Goal: Task Accomplishment & Management: Complete application form

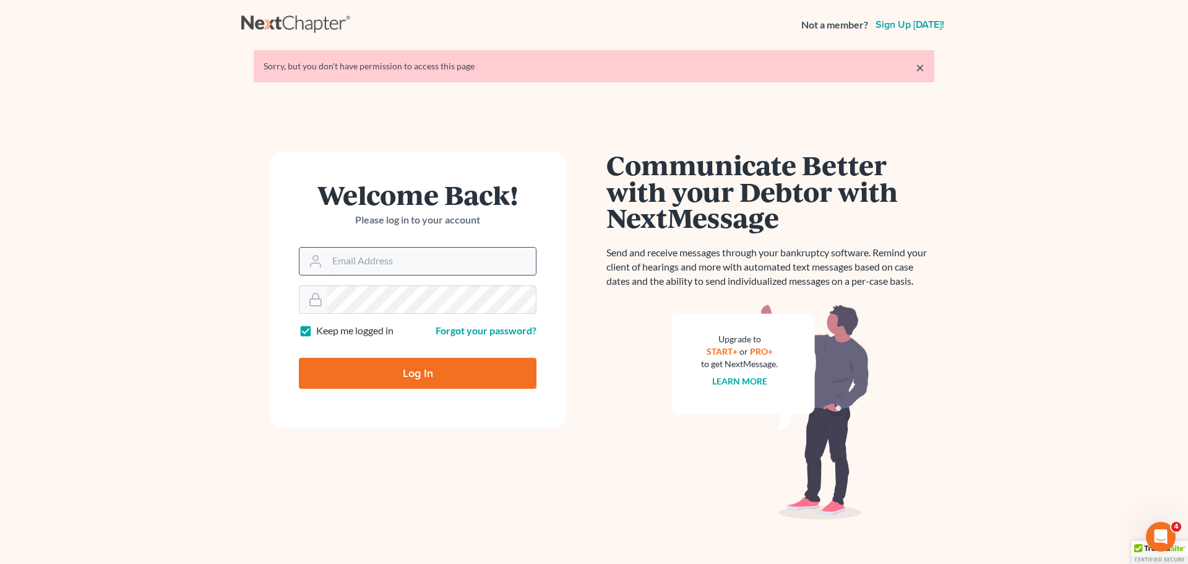
click at [397, 259] on input "Email Address" at bounding box center [431, 260] width 209 height 27
type input "[EMAIL_ADDRESS][DOMAIN_NAME]"
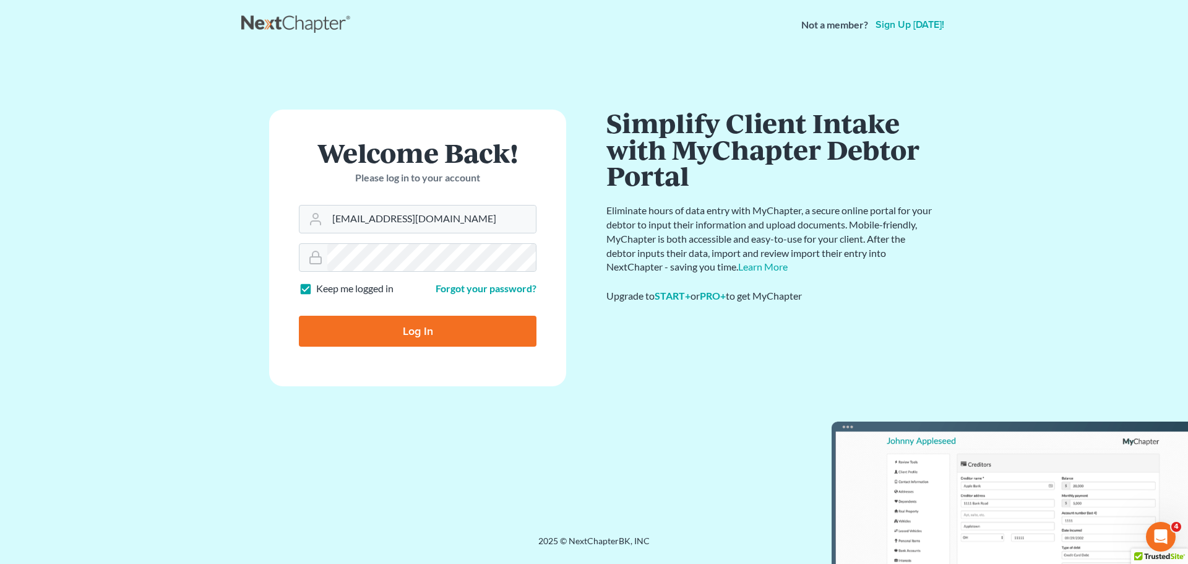
click at [424, 339] on input "Log In" at bounding box center [418, 331] width 238 height 31
type input "Thinking..."
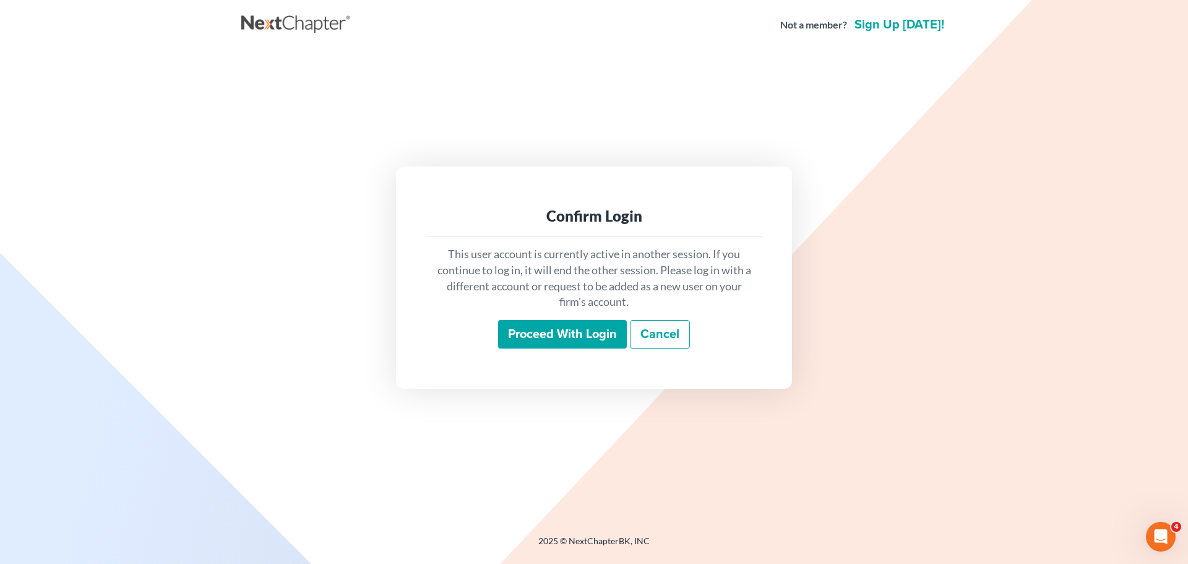
click at [562, 323] on input "Proceed with login" at bounding box center [562, 334] width 129 height 28
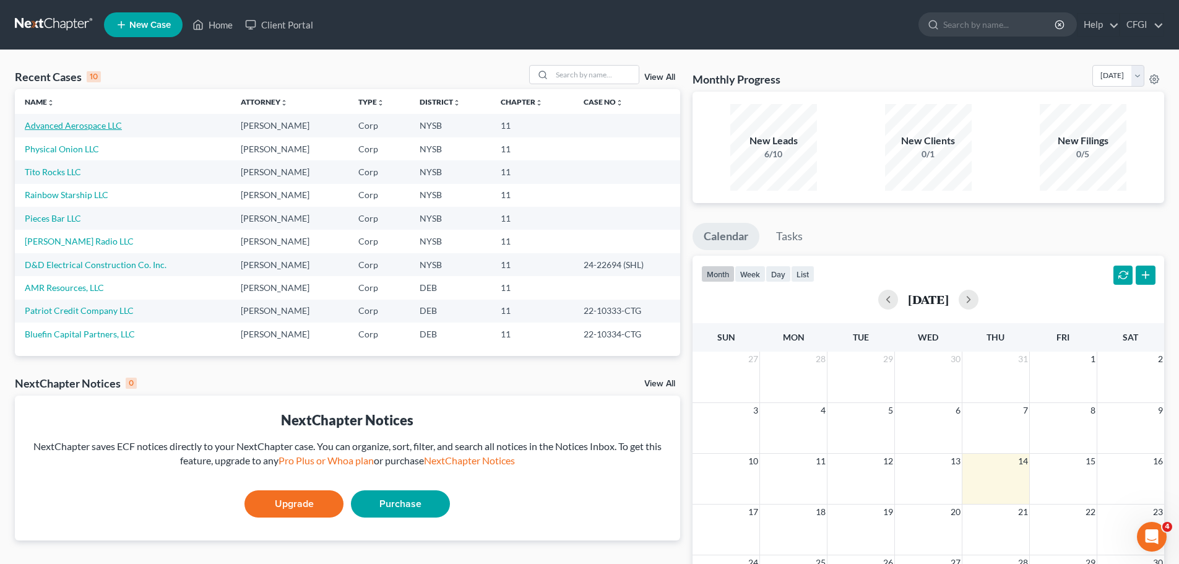
click at [98, 126] on link "Advanced Aerospace LLC" at bounding box center [73, 125] width 97 height 11
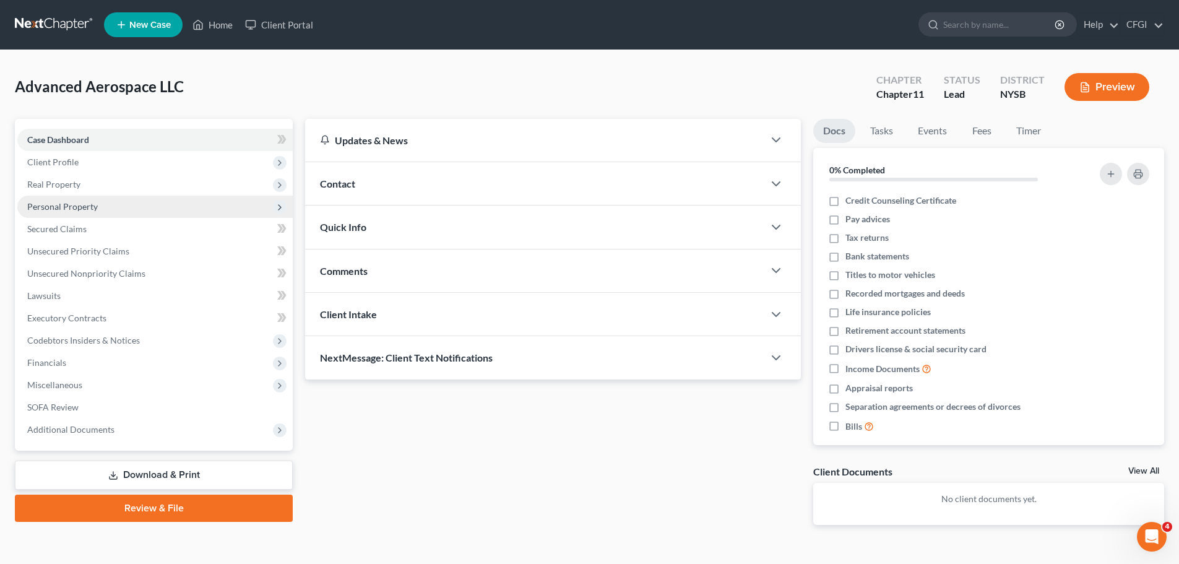
click at [70, 202] on span "Personal Property" at bounding box center [62, 206] width 71 height 11
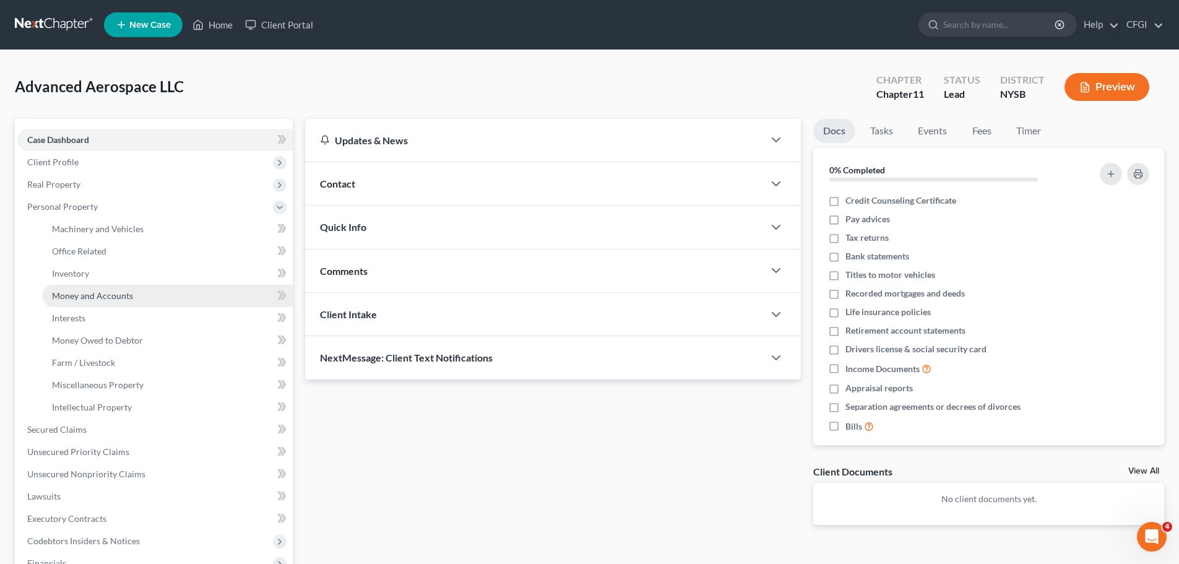
click at [90, 299] on span "Money and Accounts" at bounding box center [92, 295] width 81 height 11
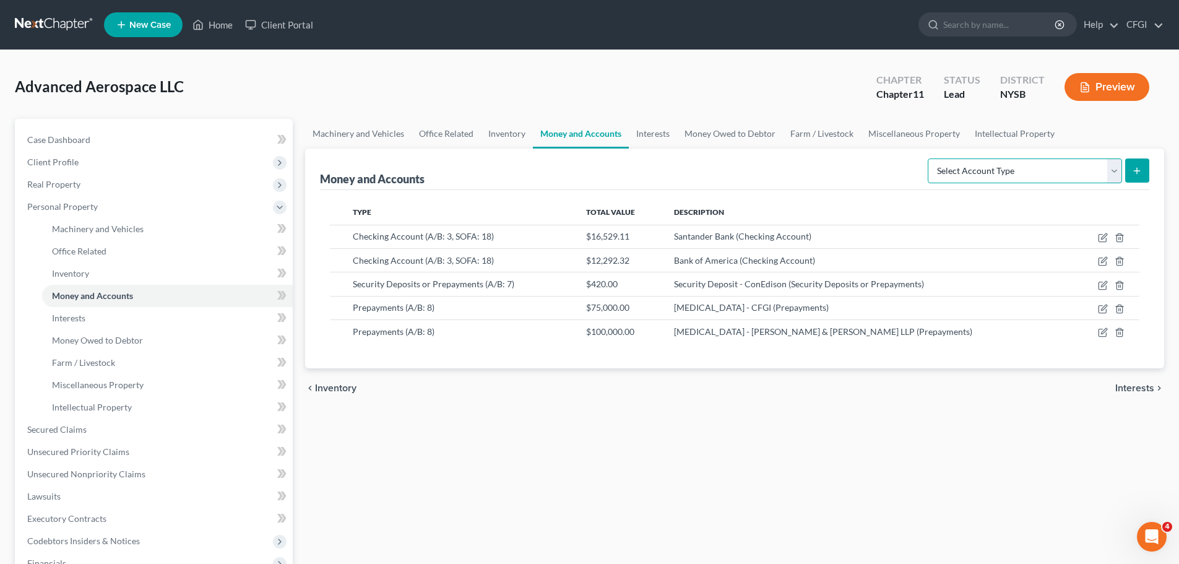
click at [1026, 168] on select "Select Account Type Brokerage (A/B: 3, SOFA: 18) Cash on Hand (A/B: 2) Certific…" at bounding box center [1024, 170] width 194 height 25
select select "cash_on_hand"
click at [929, 158] on select "Select Account Type Brokerage (A/B: 3, SOFA: 18) Cash on Hand (A/B: 2) Certific…" at bounding box center [1024, 170] width 194 height 25
click at [1142, 174] on icon "submit" at bounding box center [1137, 171] width 10 height 10
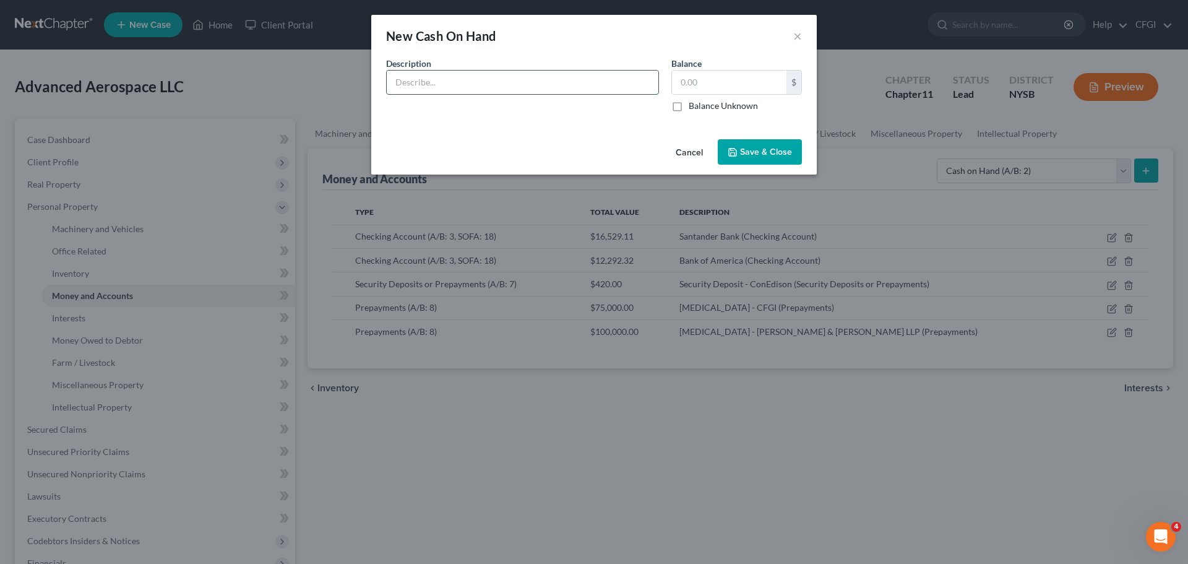
click at [437, 87] on input "text" at bounding box center [523, 83] width 272 height 24
click at [428, 84] on input "Cash" at bounding box center [523, 83] width 272 height 24
click at [413, 84] on input "Cash" at bounding box center [523, 83] width 272 height 24
drag, startPoint x: 406, startPoint y: 84, endPoint x: 415, endPoint y: 84, distance: 8.1
click at [415, 84] on input "Cash" at bounding box center [523, 83] width 272 height 24
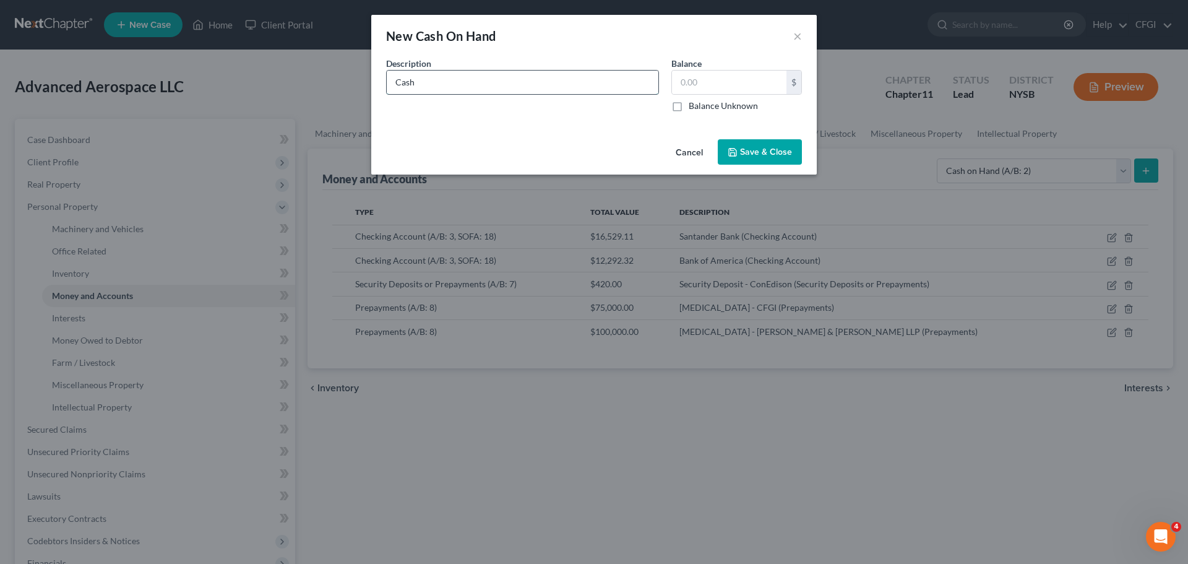
click at [413, 84] on input "Cash" at bounding box center [523, 83] width 272 height 24
drag, startPoint x: 397, startPoint y: 82, endPoint x: 421, endPoint y: 84, distance: 24.2
click at [421, 84] on input "Cash" at bounding box center [523, 83] width 272 height 24
type input "Cash on hand"
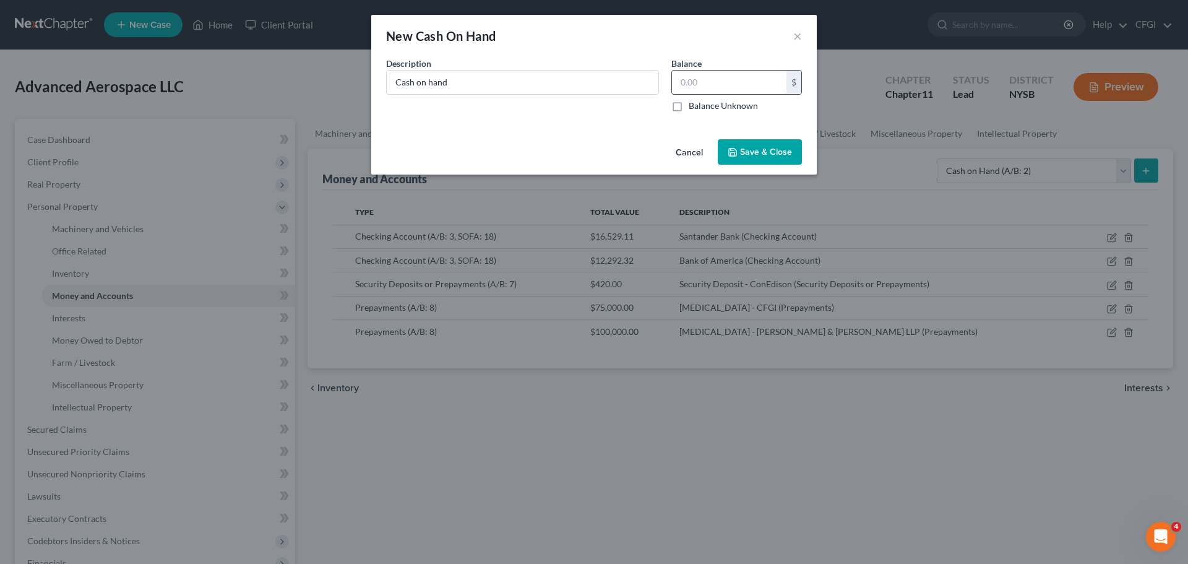
click at [749, 75] on input "text" at bounding box center [729, 83] width 114 height 24
click at [747, 86] on input "text" at bounding box center [729, 83] width 114 height 24
type input "48,085"
click at [767, 159] on button "Save & Close" at bounding box center [760, 152] width 84 height 26
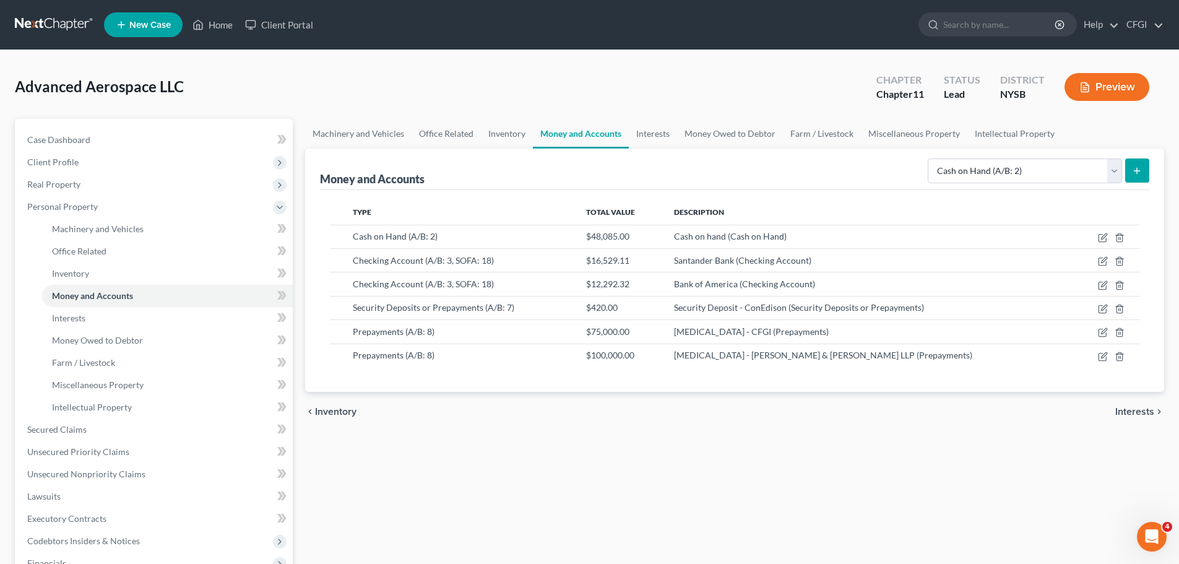
click at [71, 29] on link at bounding box center [54, 25] width 79 height 22
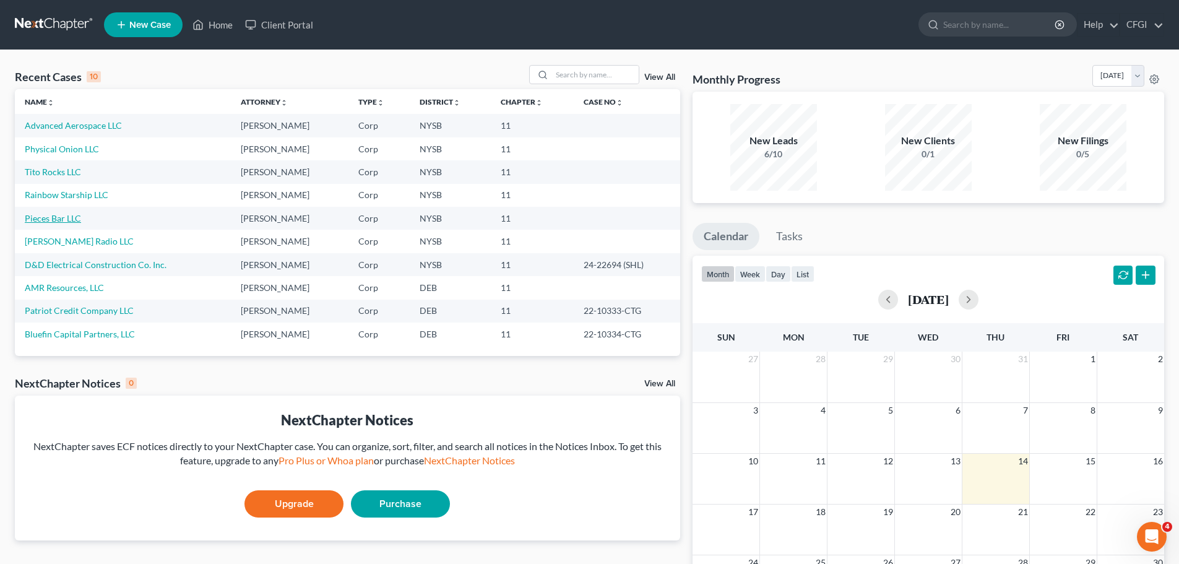
click at [58, 220] on link "Pieces Bar LLC" at bounding box center [53, 218] width 56 height 11
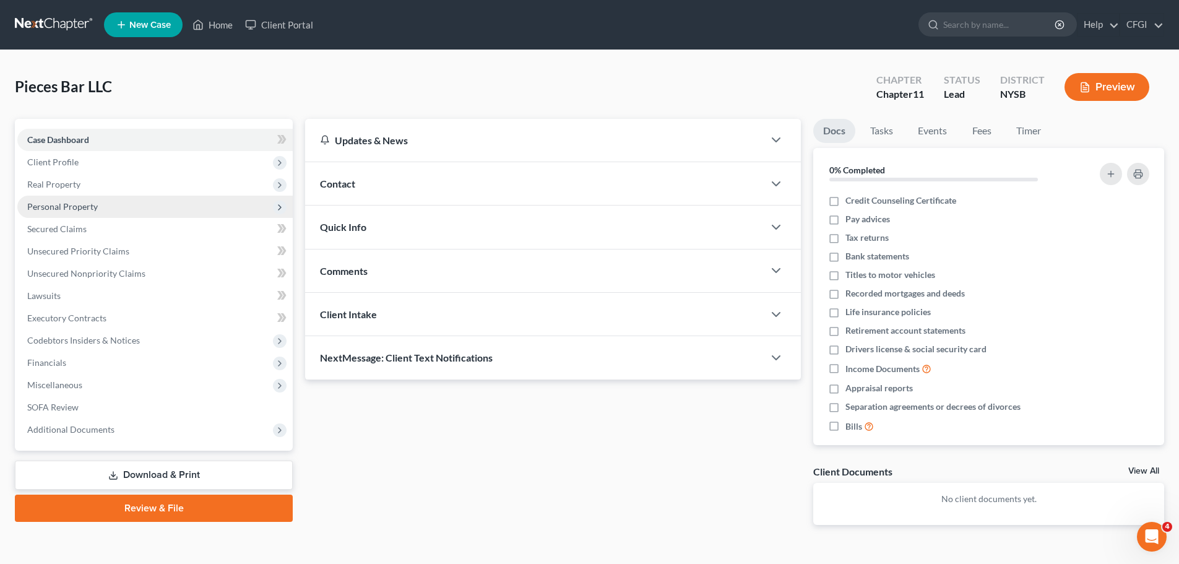
click at [75, 209] on span "Personal Property" at bounding box center [62, 206] width 71 height 11
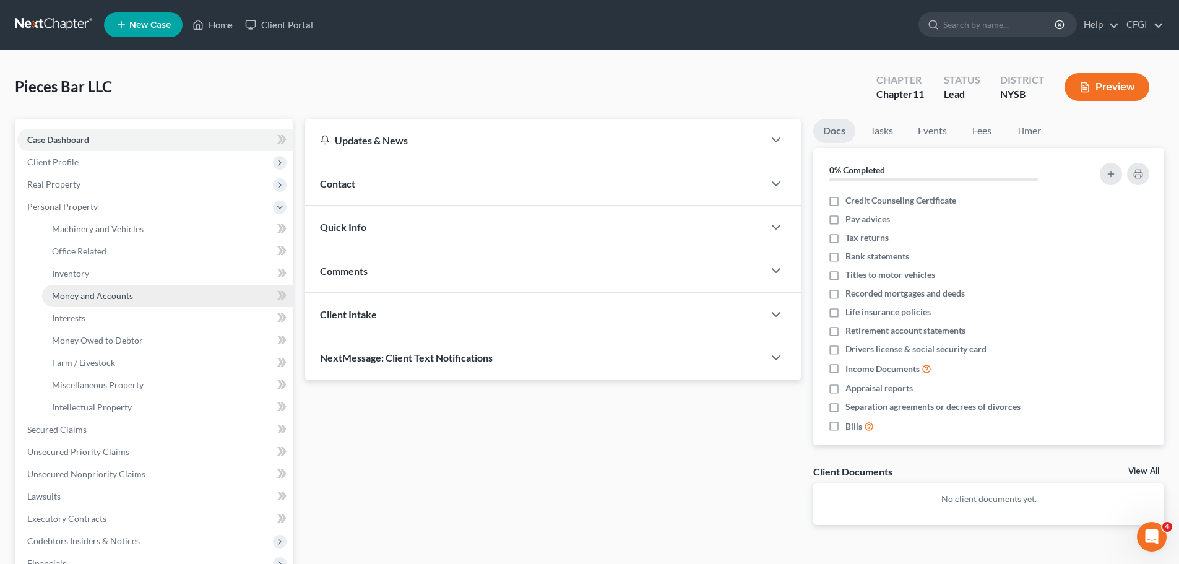
click at [95, 295] on span "Money and Accounts" at bounding box center [92, 295] width 81 height 11
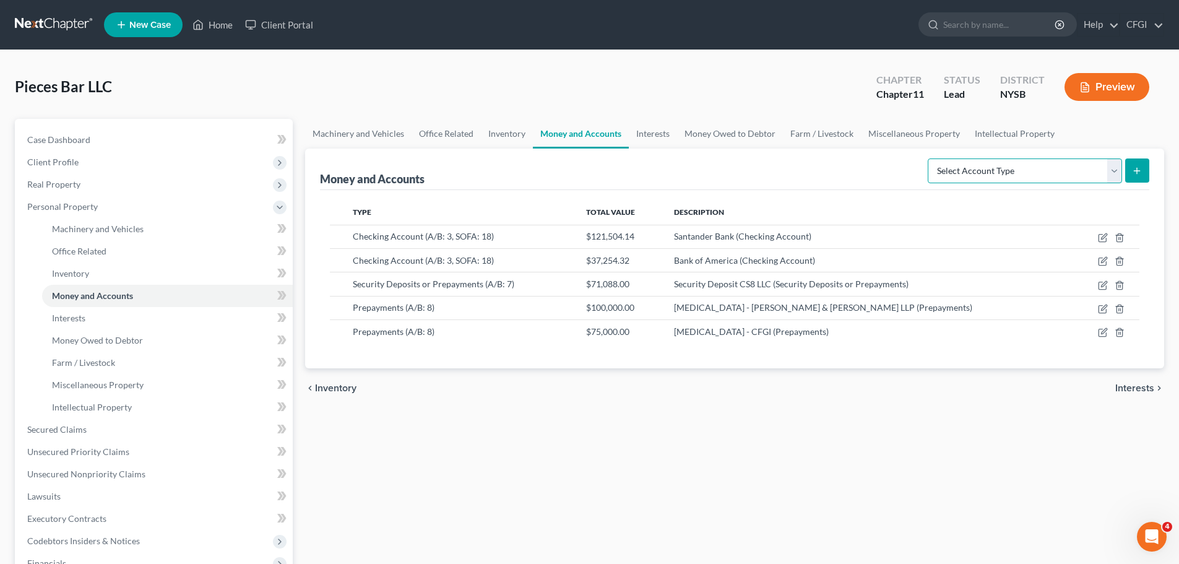
click at [1082, 174] on select "Select Account Type Brokerage (A/B: 3, SOFA: 18) Cash on Hand (A/B: 2) Certific…" at bounding box center [1024, 170] width 194 height 25
select select "cash_on_hand"
click at [929, 158] on select "Select Account Type Brokerage (A/B: 3, SOFA: 18) Cash on Hand (A/B: 2) Certific…" at bounding box center [1024, 170] width 194 height 25
click at [1143, 170] on button "submit" at bounding box center [1137, 170] width 24 height 24
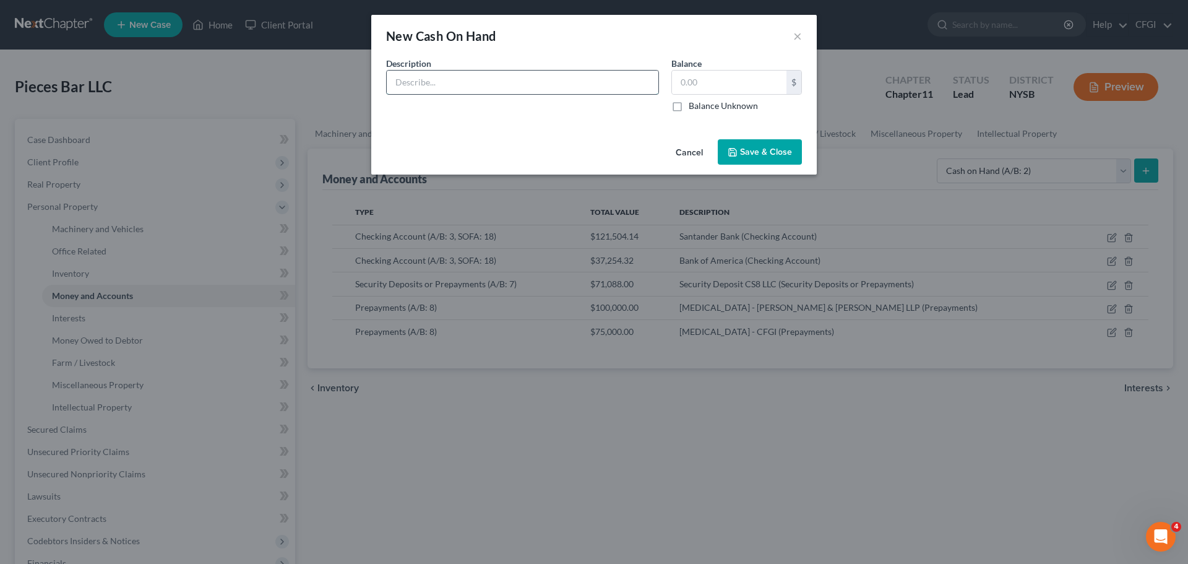
click at [470, 85] on input "text" at bounding box center [523, 83] width 272 height 24
type input "Cash on hand"
click at [717, 91] on input "text" at bounding box center [729, 83] width 114 height 24
type input "35,755"
click at [778, 152] on span "Save & Close" at bounding box center [766, 152] width 52 height 11
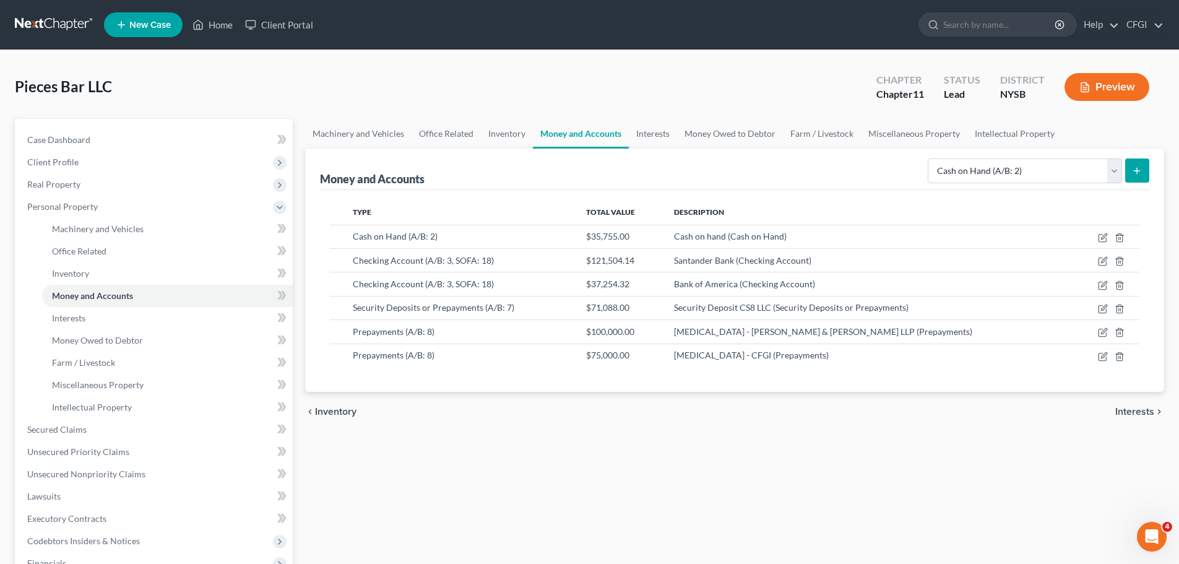
click at [63, 19] on link at bounding box center [54, 25] width 79 height 22
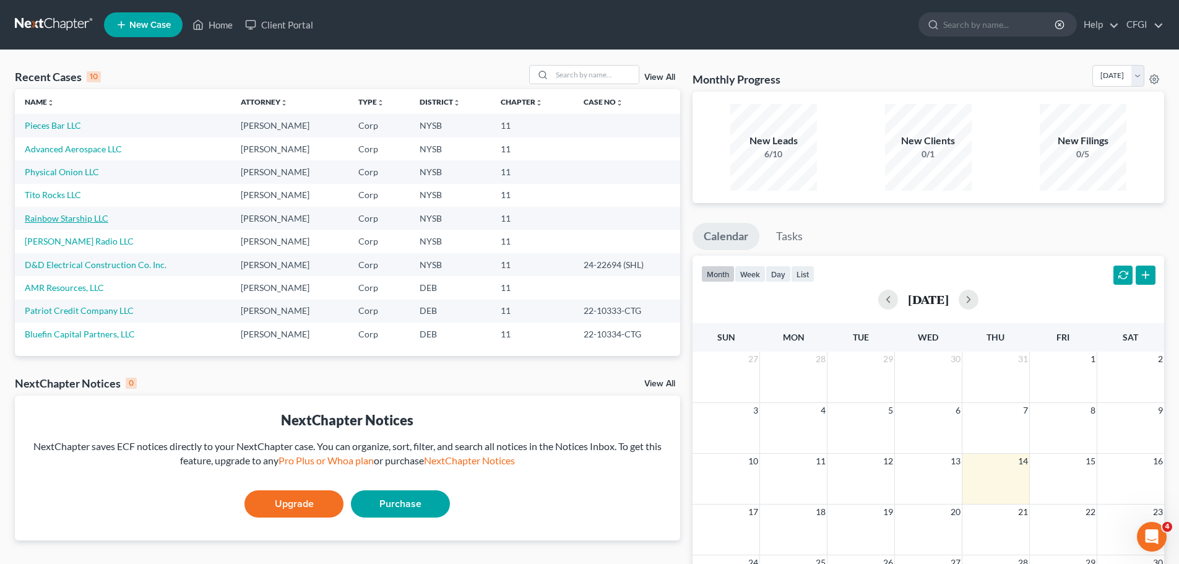
click at [62, 220] on link "Rainbow Starship LLC" at bounding box center [67, 218] width 84 height 11
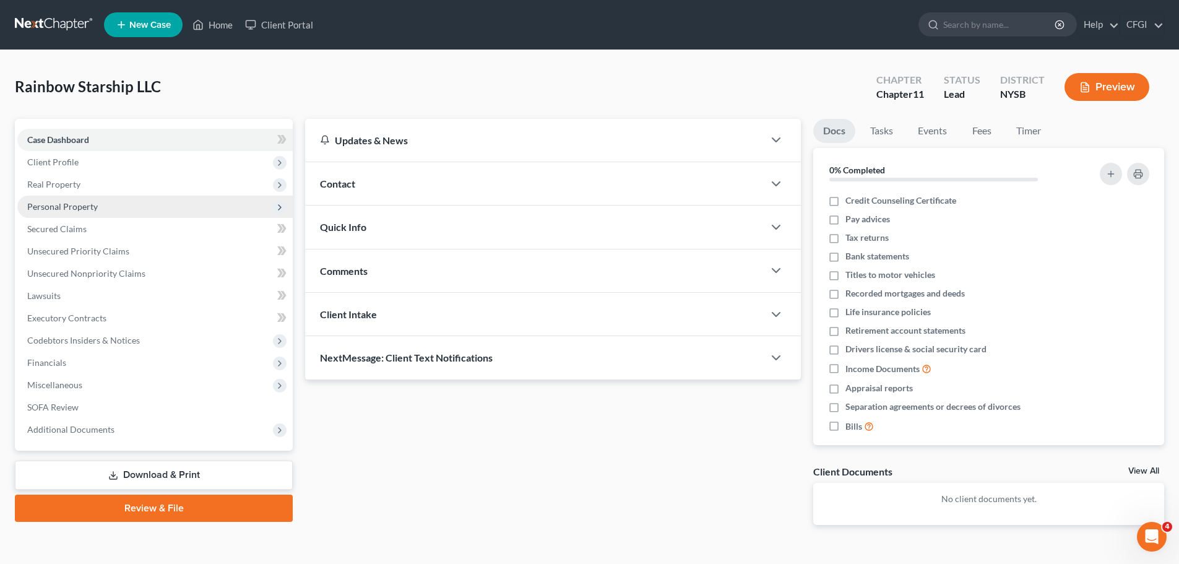
click at [61, 199] on span "Personal Property" at bounding box center [154, 207] width 275 height 22
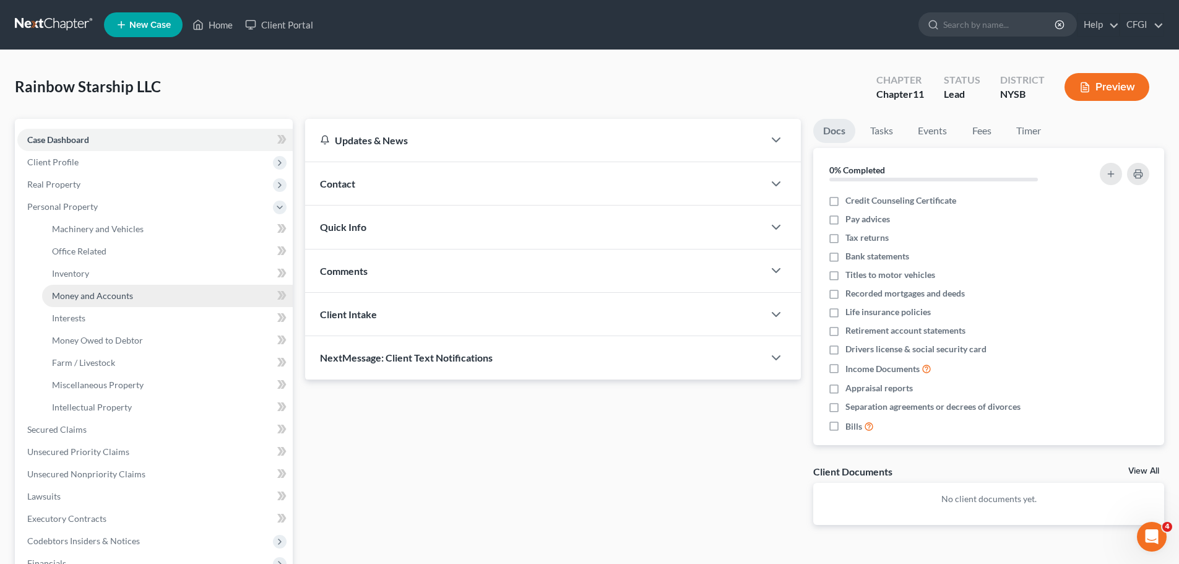
click at [100, 293] on span "Money and Accounts" at bounding box center [92, 295] width 81 height 11
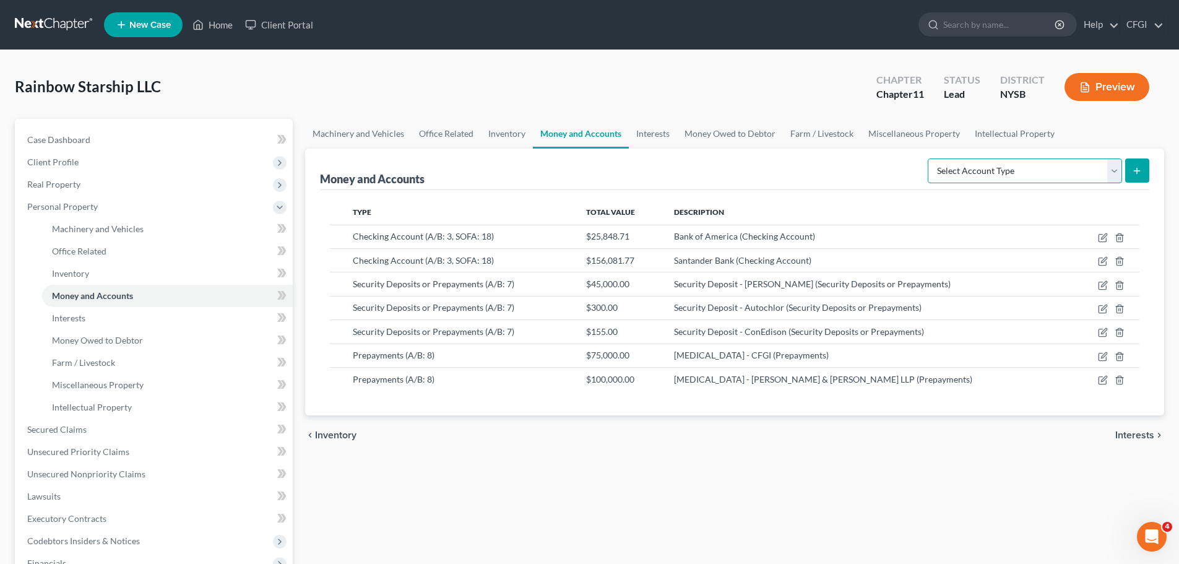
click at [1120, 164] on select "Select Account Type Brokerage (A/B: 3, SOFA: 18) Cash on Hand (A/B: 2) Certific…" at bounding box center [1024, 170] width 194 height 25
select select "cash_on_hand"
click at [929, 158] on select "Select Account Type Brokerage (A/B: 3, SOFA: 18) Cash on Hand (A/B: 2) Certific…" at bounding box center [1024, 170] width 194 height 25
click at [1138, 169] on icon "submit" at bounding box center [1137, 171] width 10 height 10
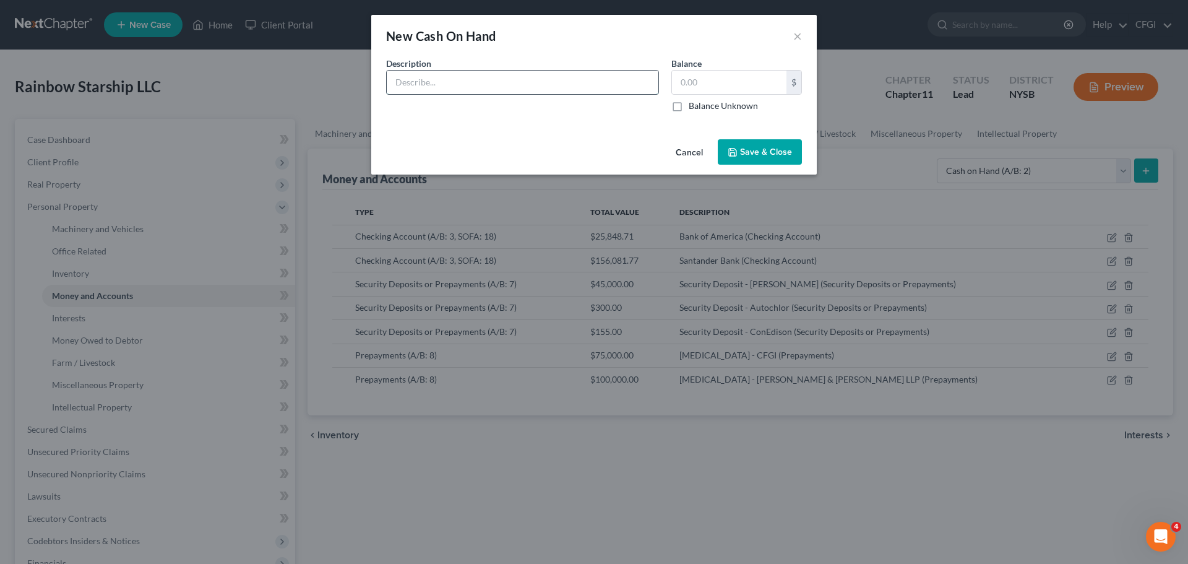
click at [460, 79] on input "text" at bounding box center [523, 83] width 272 height 24
type input "Cash on hand"
click at [694, 90] on input "text" at bounding box center [729, 83] width 114 height 24
click at [700, 88] on input "text" at bounding box center [729, 83] width 114 height 24
type input "33,149"
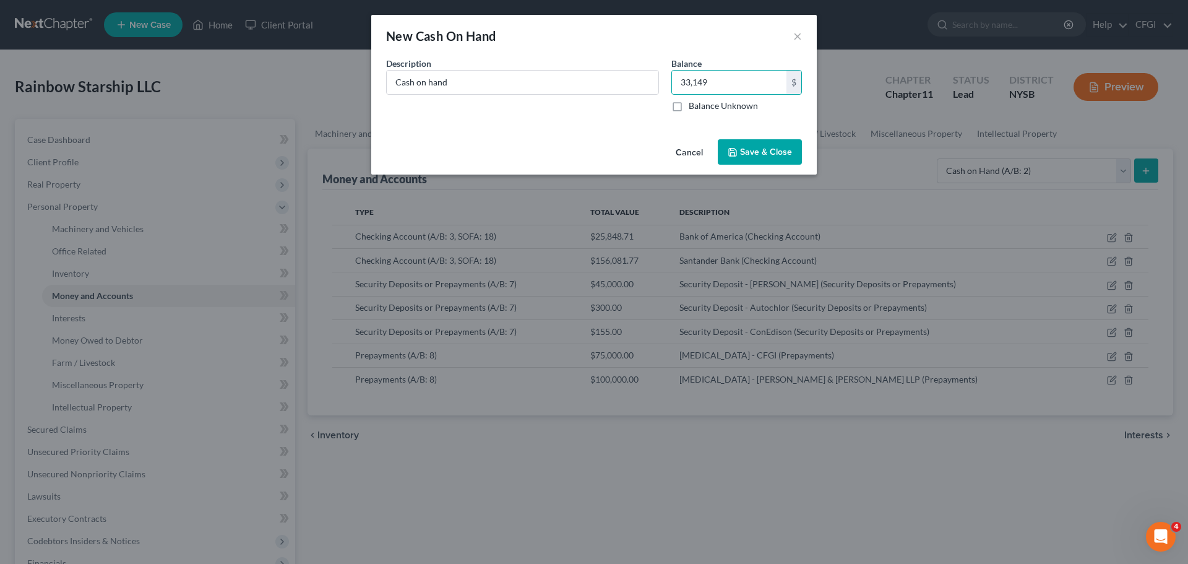
click at [771, 152] on span "Save & Close" at bounding box center [766, 152] width 52 height 11
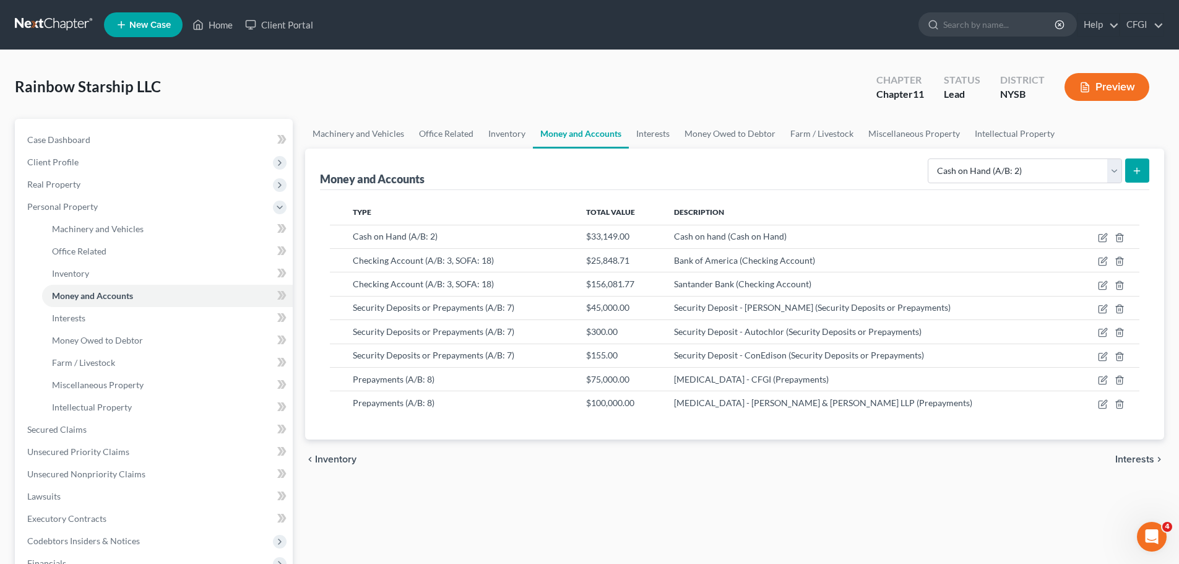
click at [68, 28] on link at bounding box center [54, 25] width 79 height 22
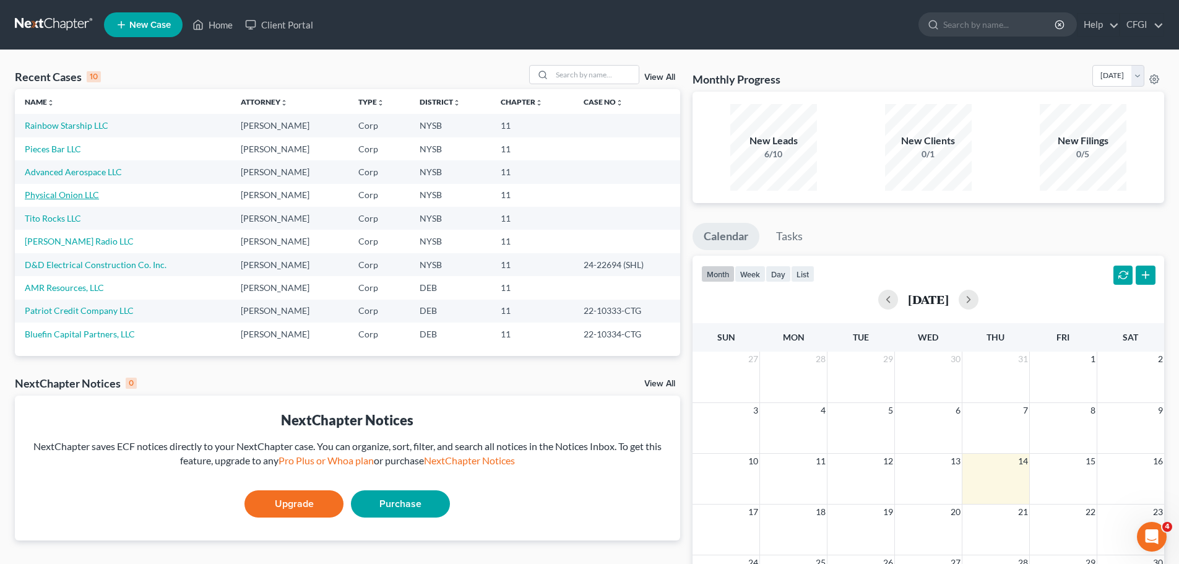
click at [56, 194] on link "Physical Onion LLC" at bounding box center [62, 194] width 74 height 11
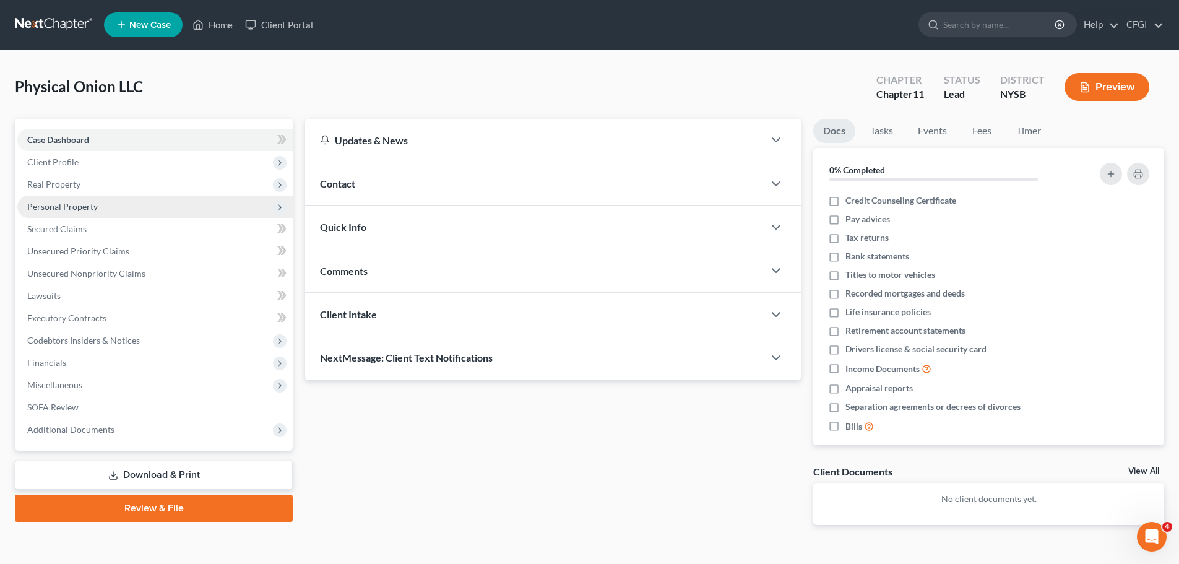
click at [62, 205] on span "Personal Property" at bounding box center [62, 206] width 71 height 11
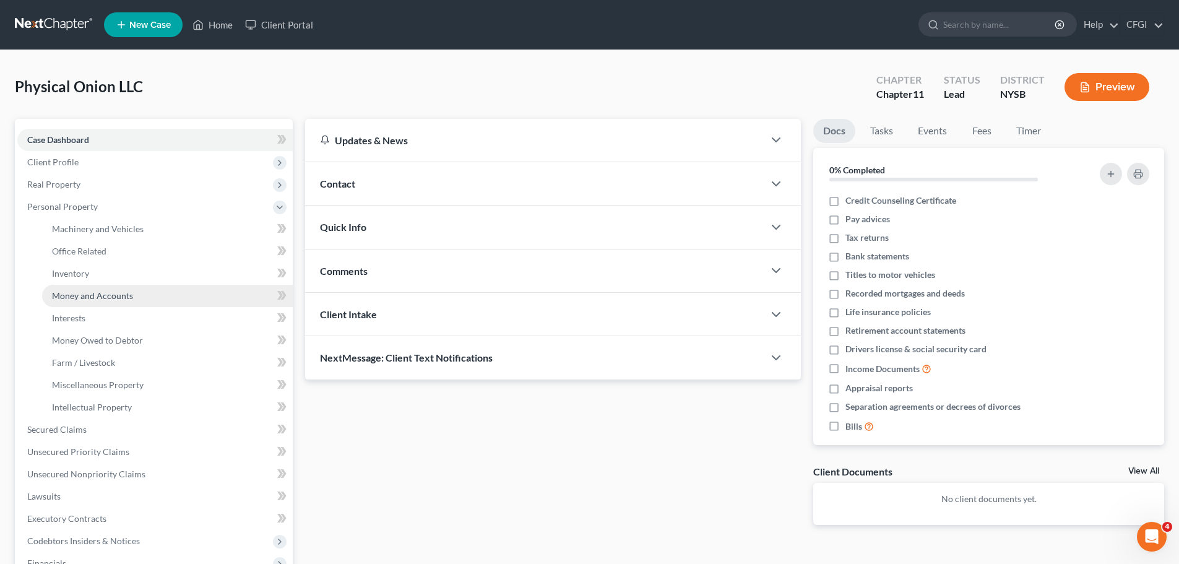
click at [95, 298] on span "Money and Accounts" at bounding box center [92, 295] width 81 height 11
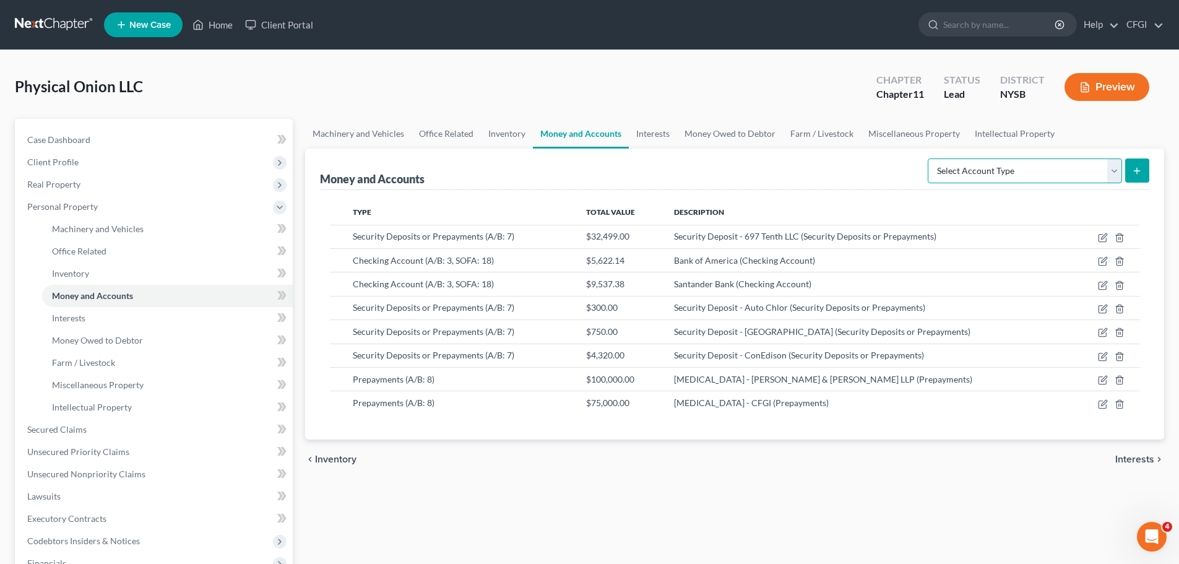
click at [1092, 169] on select "Select Account Type Brokerage (A/B: 3, SOFA: 18) Cash on Hand (A/B: 2) Certific…" at bounding box center [1024, 170] width 194 height 25
select select "cash_on_hand"
click at [929, 158] on select "Select Account Type Brokerage (A/B: 3, SOFA: 18) Cash on Hand (A/B: 2) Certific…" at bounding box center [1024, 170] width 194 height 25
click at [1133, 178] on button "submit" at bounding box center [1137, 170] width 24 height 24
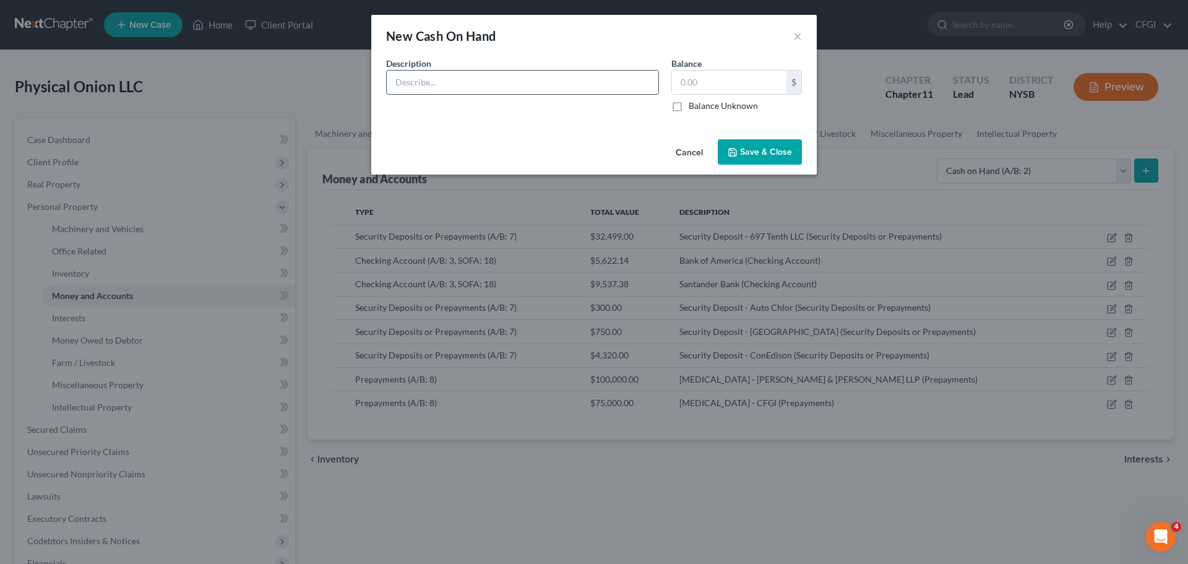
click at [468, 85] on input "text" at bounding box center [523, 83] width 272 height 24
type input "Cash on hand"
click at [721, 92] on input "text" at bounding box center [729, 83] width 114 height 24
type input "47,637"
click at [748, 145] on button "Save & Close" at bounding box center [760, 152] width 84 height 26
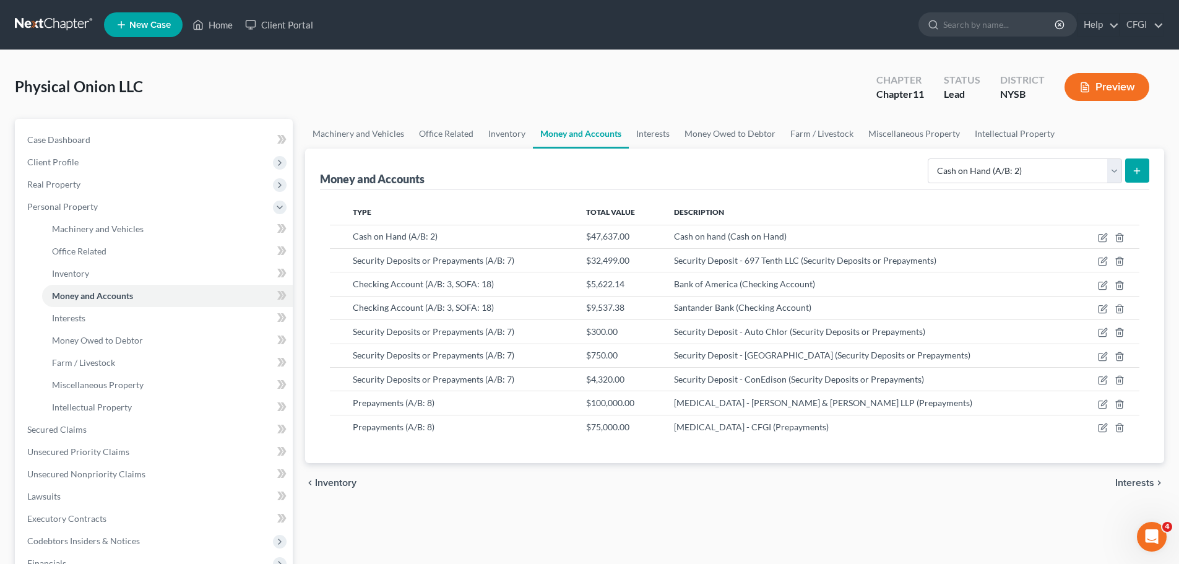
click at [67, 23] on link at bounding box center [54, 25] width 79 height 22
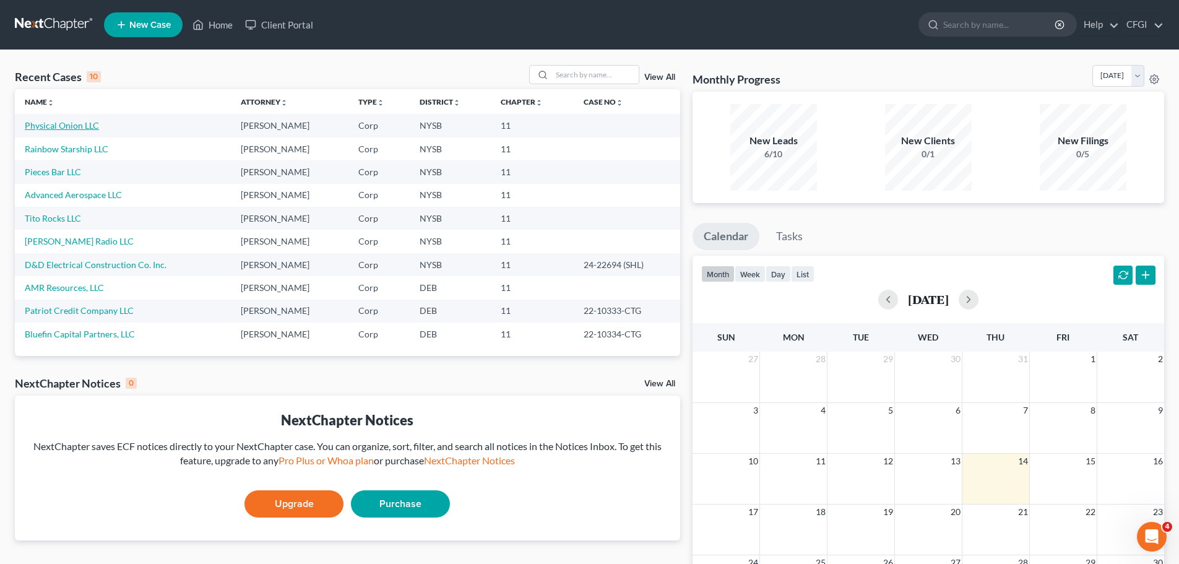
click at [79, 125] on link "Physical Onion LLC" at bounding box center [62, 125] width 74 height 11
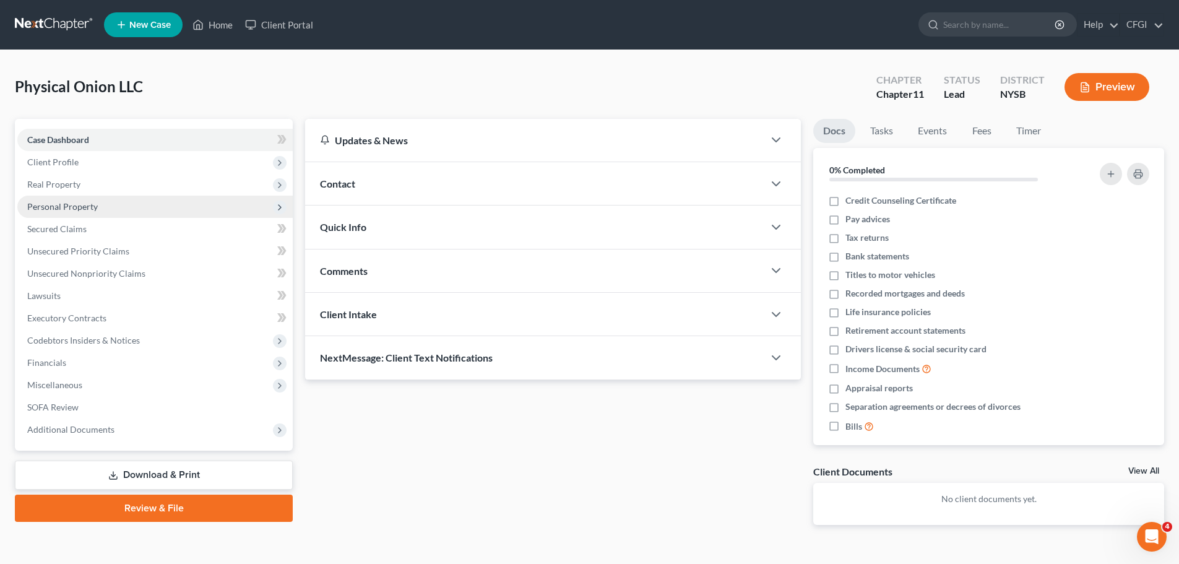
click at [71, 205] on span "Personal Property" at bounding box center [62, 206] width 71 height 11
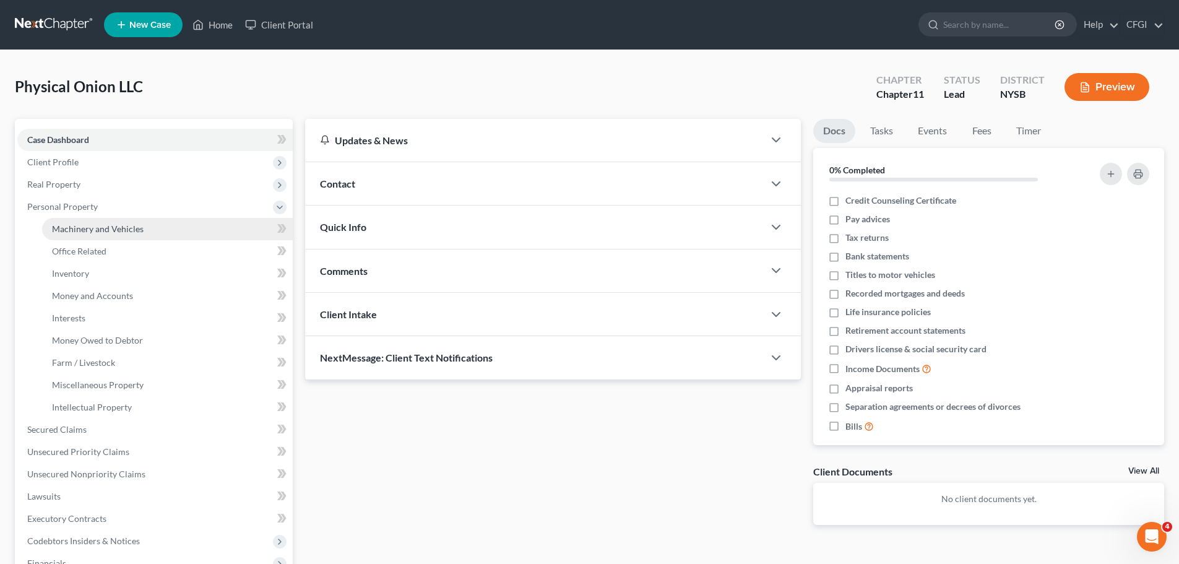
click at [98, 230] on span "Machinery and Vehicles" at bounding box center [98, 228] width 92 height 11
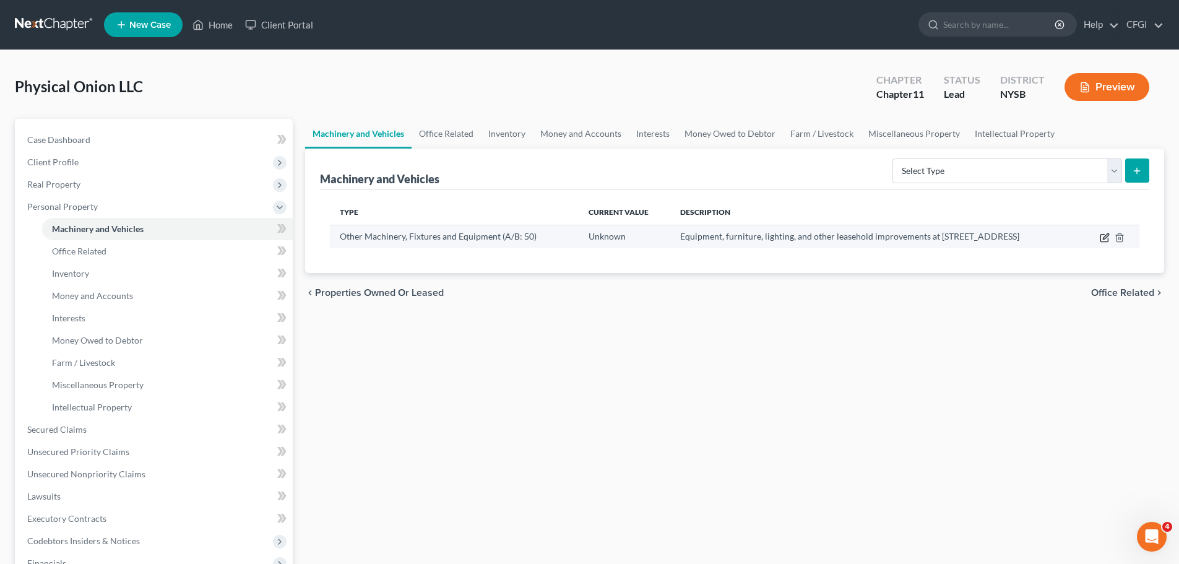
click at [1104, 240] on icon "button" at bounding box center [1104, 238] width 10 height 10
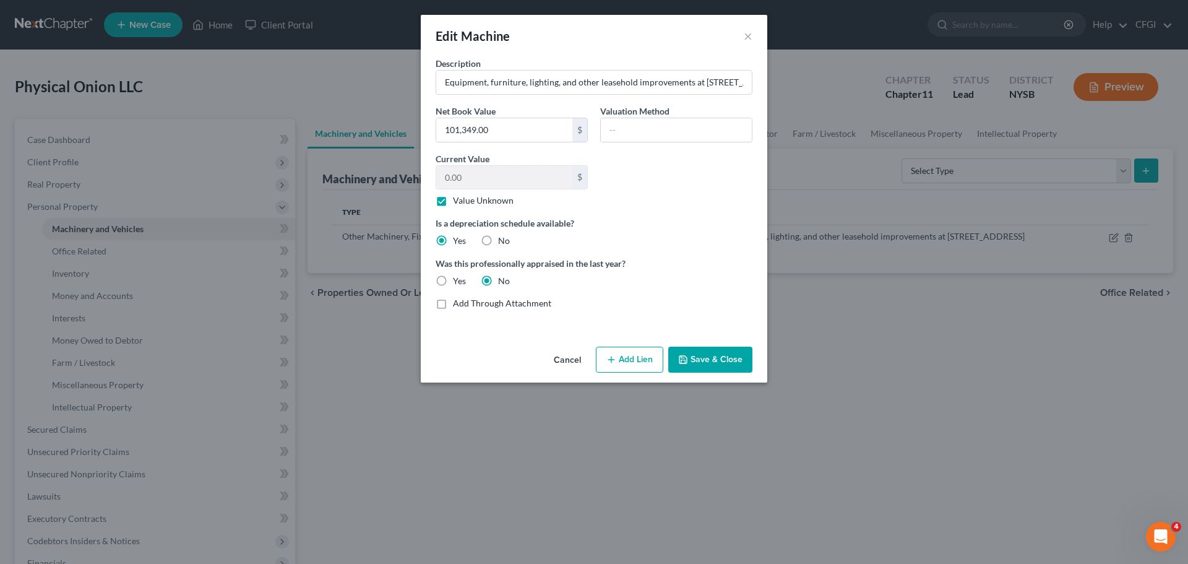
click at [699, 361] on button "Save & Close" at bounding box center [710, 359] width 84 height 26
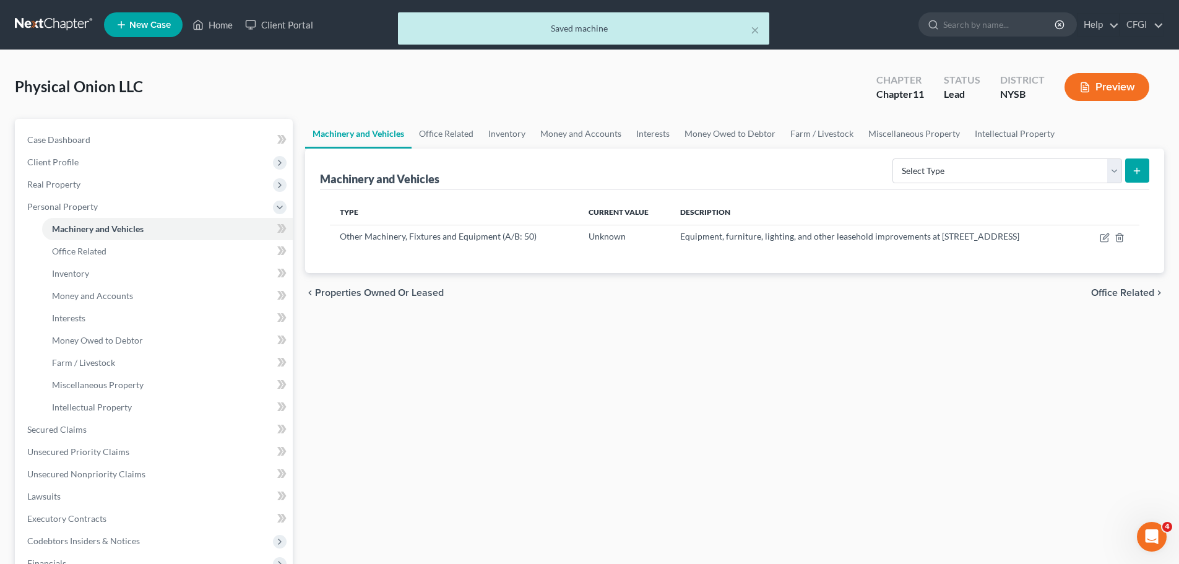
click at [61, 84] on span "Physical Onion LLC" at bounding box center [79, 86] width 128 height 18
click at [65, 32] on div "× Saved machine" at bounding box center [583, 31] width 1179 height 38
click at [65, 24] on div "× Saved machine" at bounding box center [583, 31] width 1179 height 38
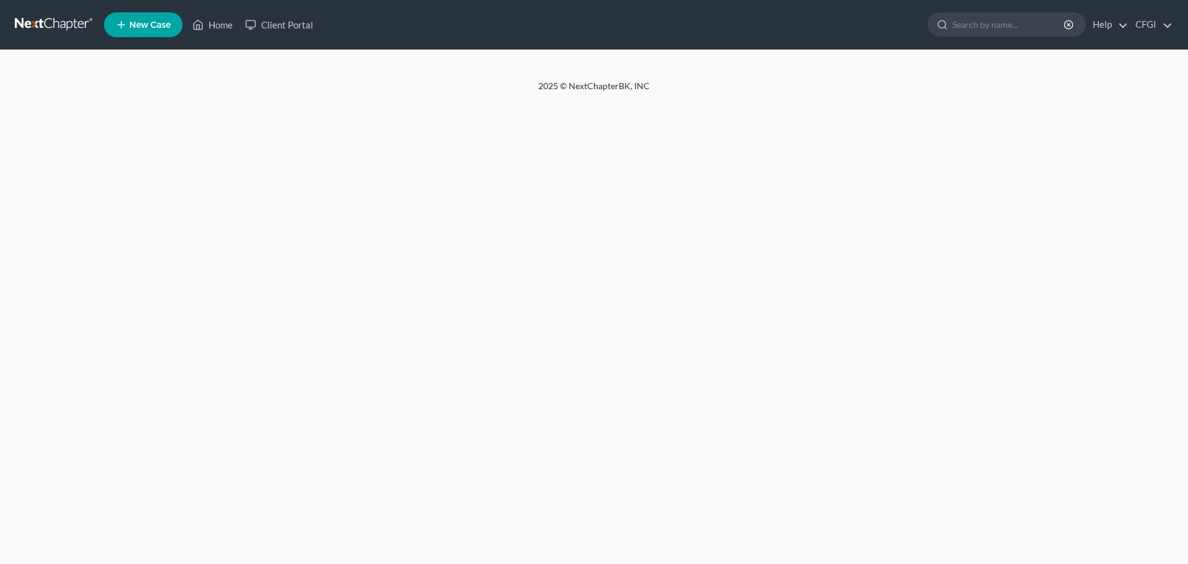
click at [57, 32] on link at bounding box center [54, 25] width 79 height 22
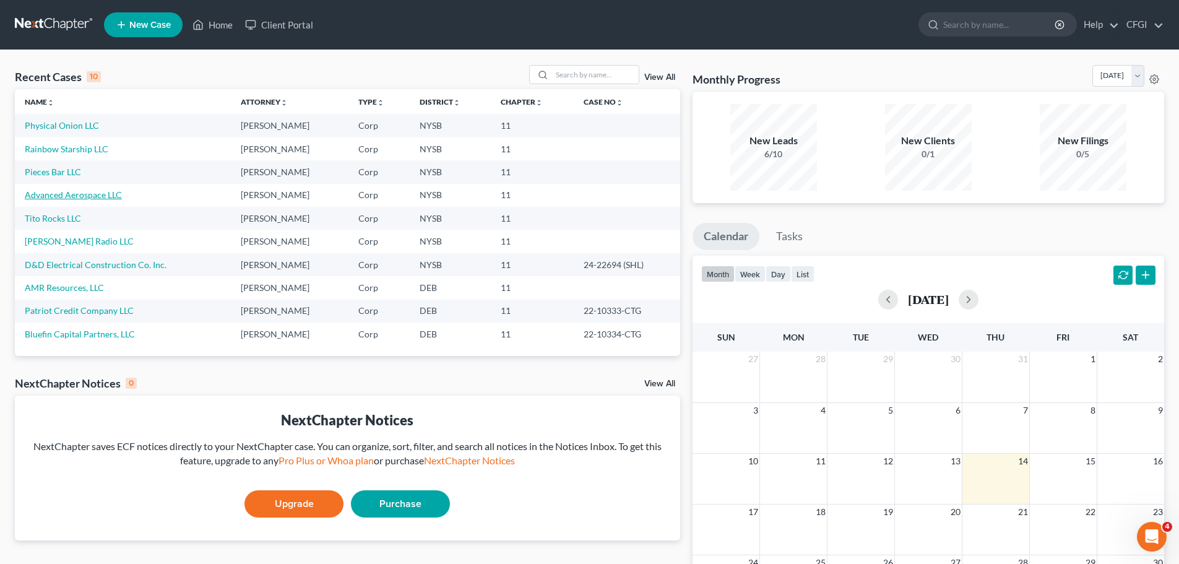
click at [71, 199] on link "Advanced Aerospace LLC" at bounding box center [73, 194] width 97 height 11
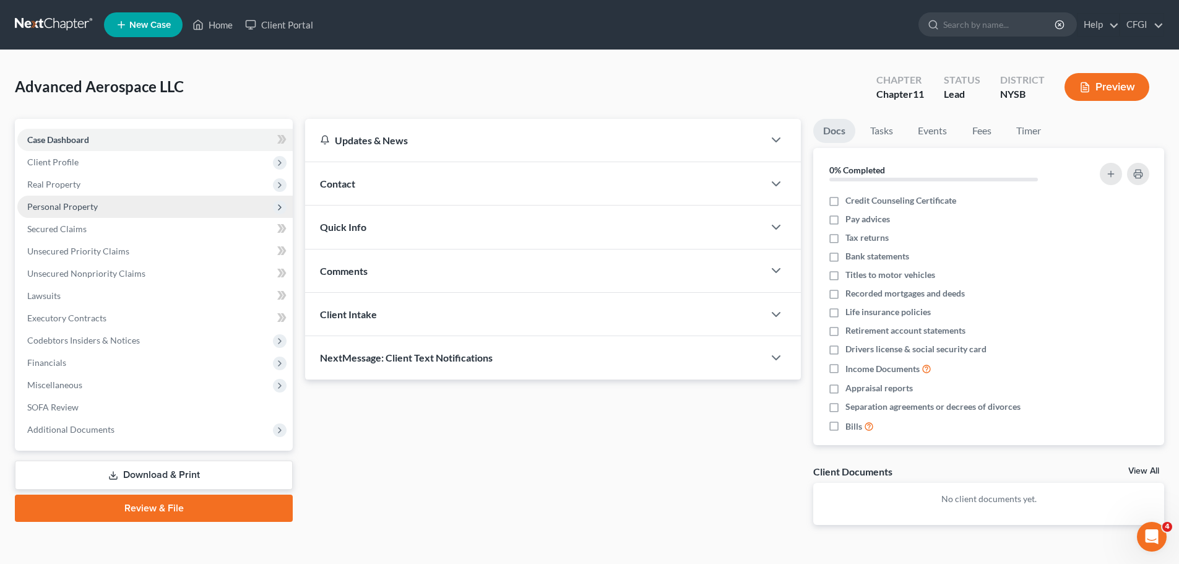
click at [92, 213] on span "Personal Property" at bounding box center [154, 207] width 275 height 22
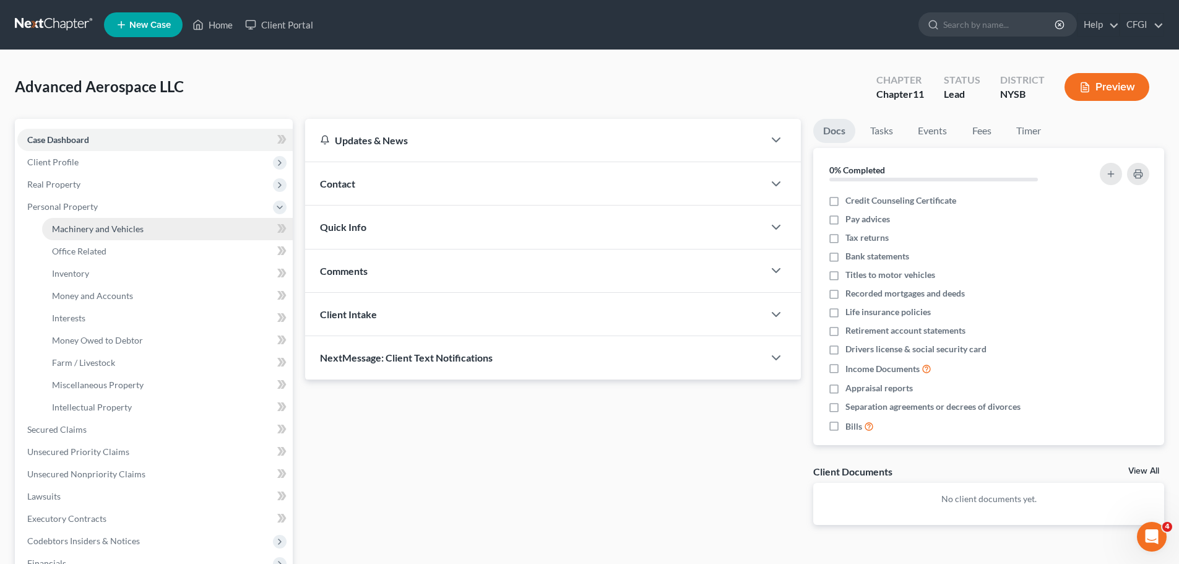
click at [95, 231] on span "Machinery and Vehicles" at bounding box center [98, 228] width 92 height 11
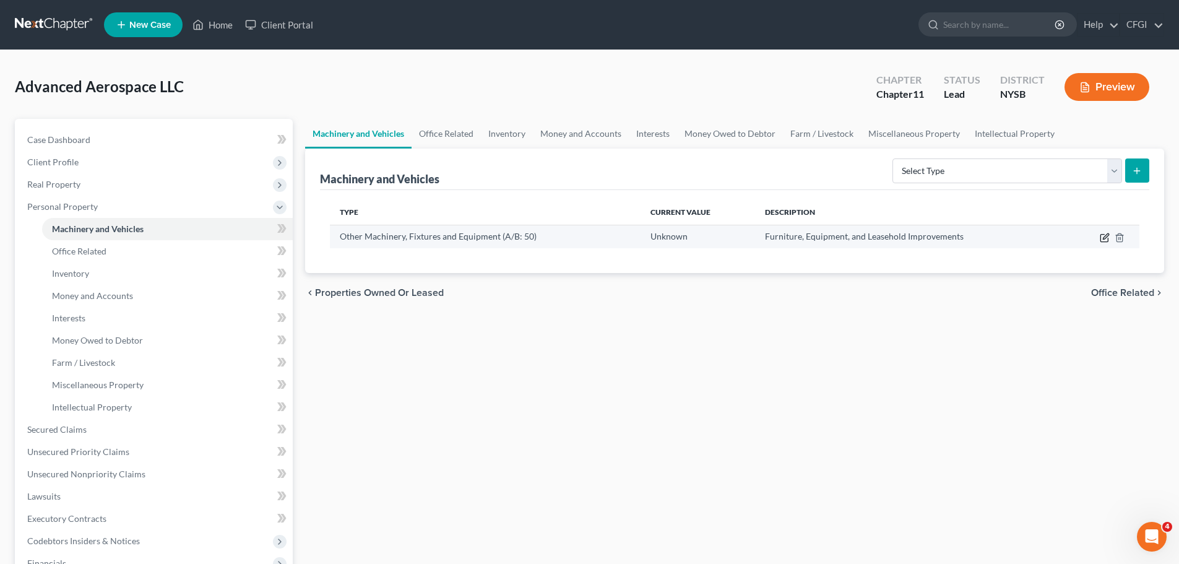
click at [1104, 238] on icon "button" at bounding box center [1104, 238] width 10 height 10
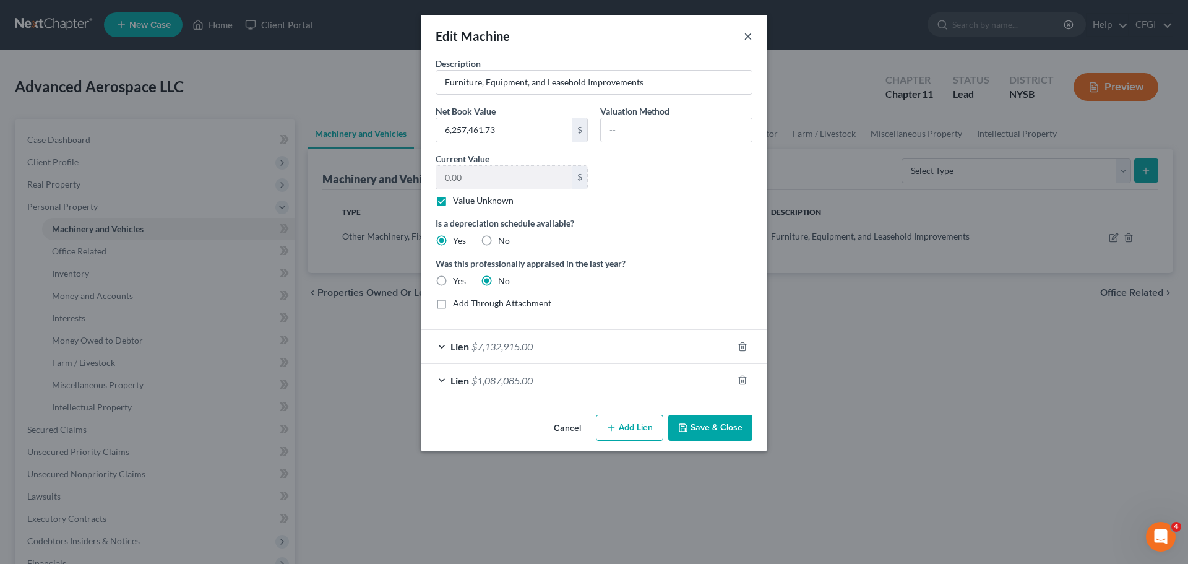
click at [747, 31] on button "×" at bounding box center [748, 35] width 9 height 15
